Goal: Find specific page/section: Find specific page/section

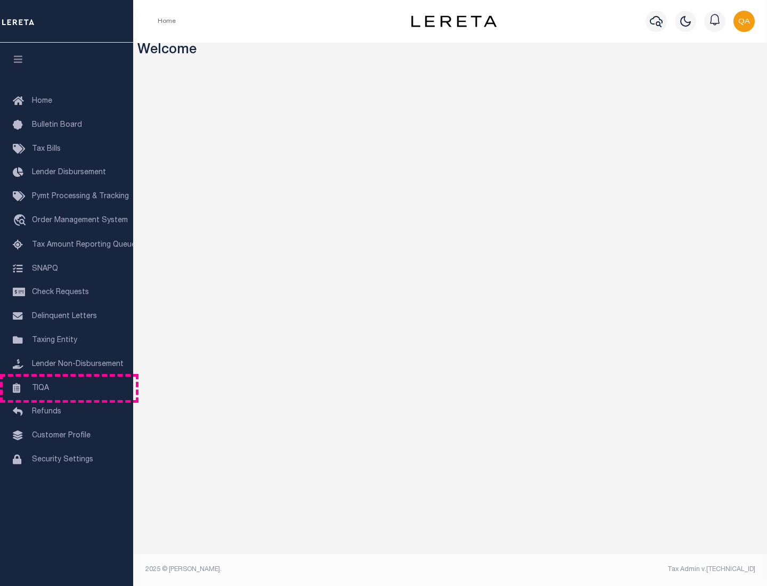
click at [67, 388] on link "TIQA" at bounding box center [66, 389] width 133 height 24
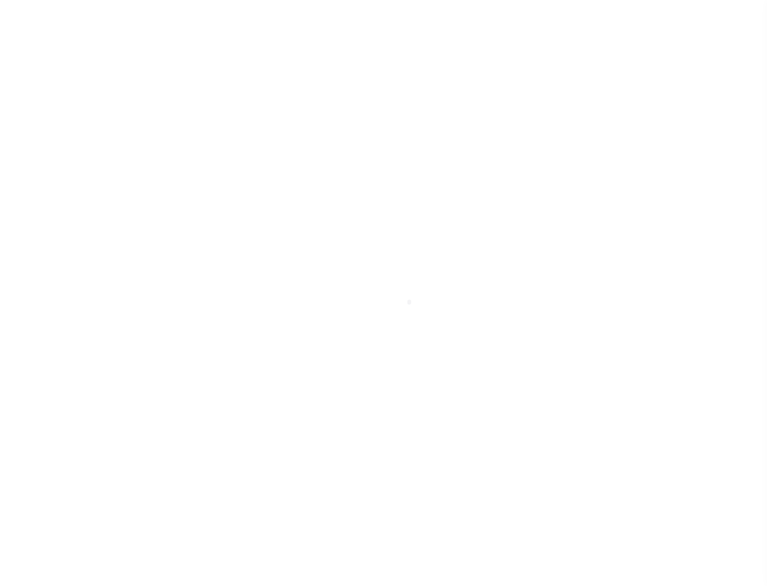
select select "200"
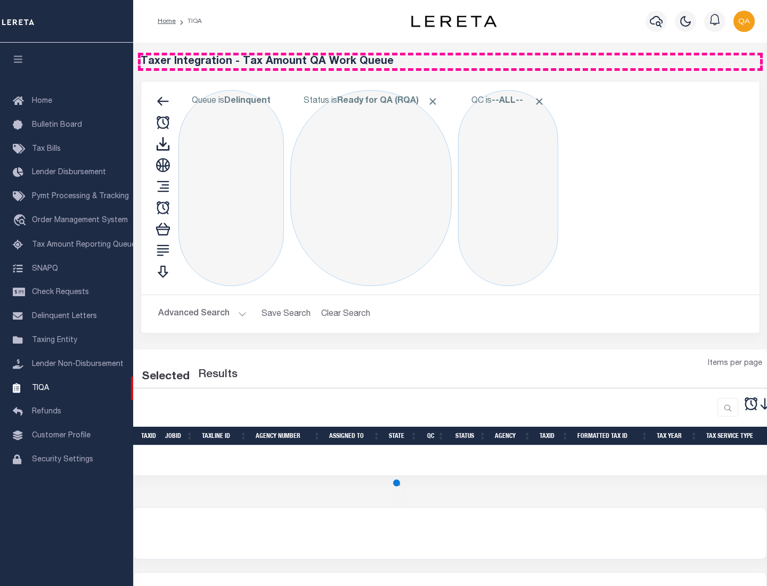
select select "200"
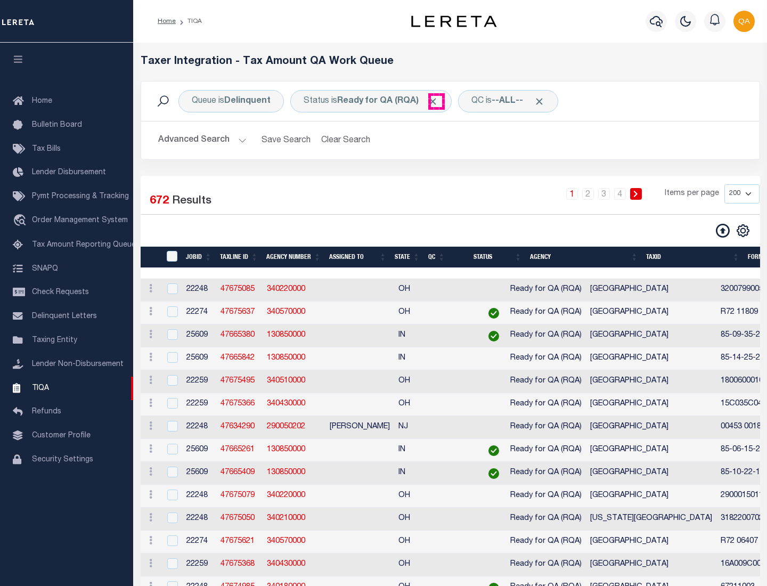
click at [436, 101] on span "Click to Remove" at bounding box center [432, 101] width 11 height 11
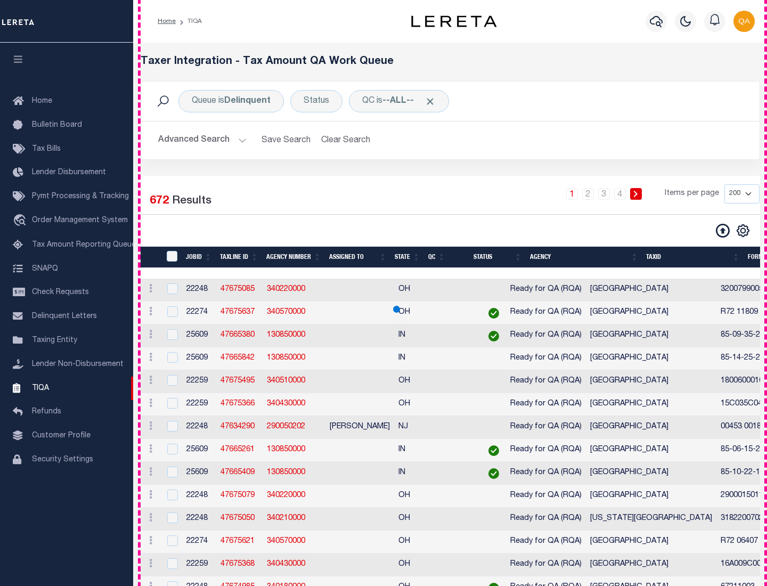
scroll to position [2276, 0]
